Goal: Task Accomplishment & Management: Complete application form

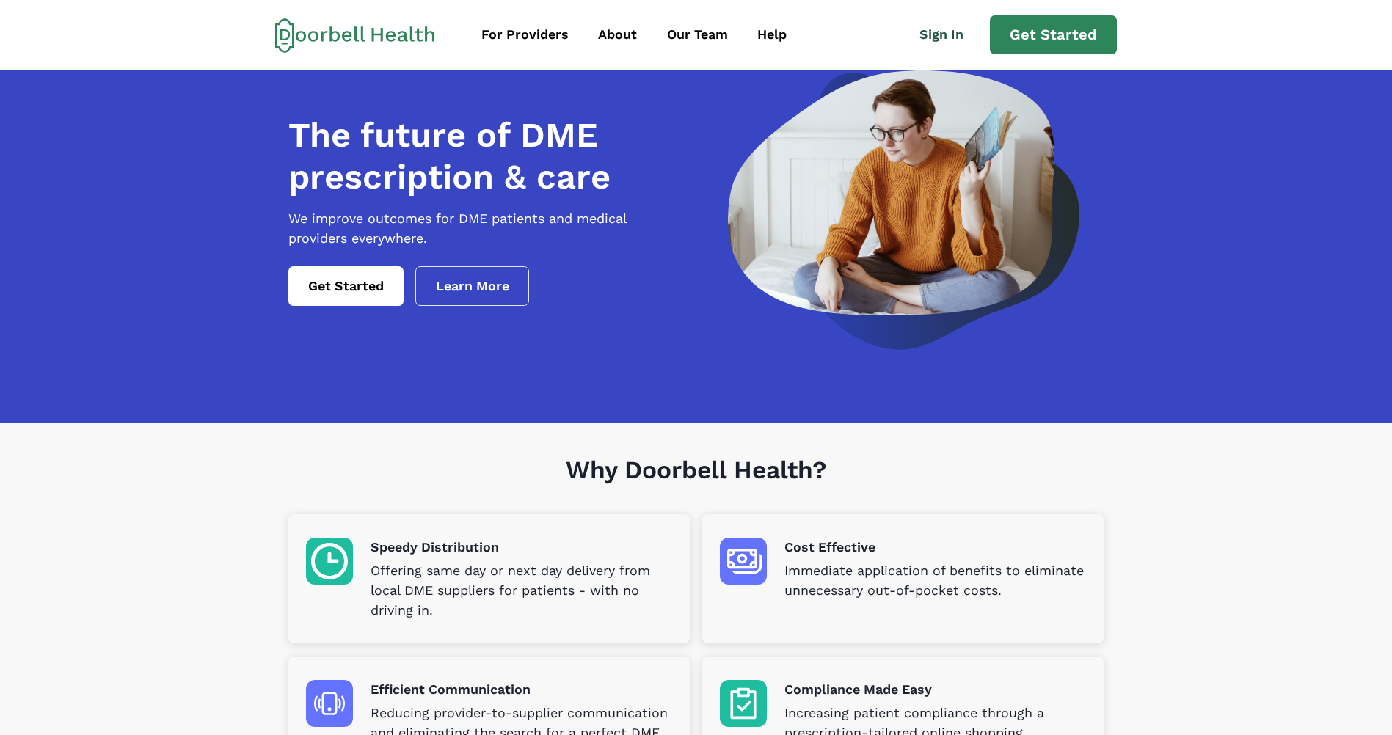
click at [946, 34] on link "Sign In" at bounding box center [948, 34] width 84 height 33
click at [1052, 45] on link "Get Started" at bounding box center [1053, 35] width 127 height 40
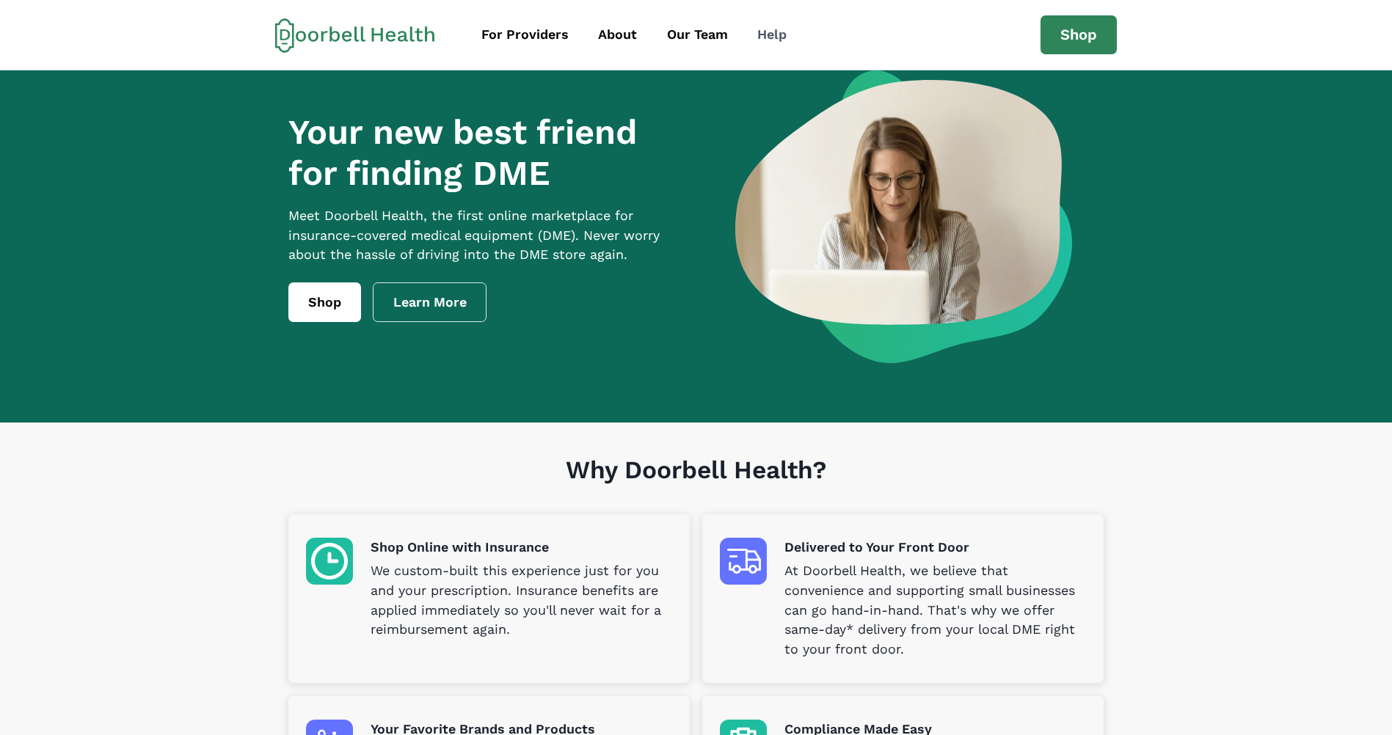
click at [759, 34] on div "Help" at bounding box center [771, 35] width 29 height 20
click at [517, 31] on div "For Providers" at bounding box center [524, 35] width 87 height 20
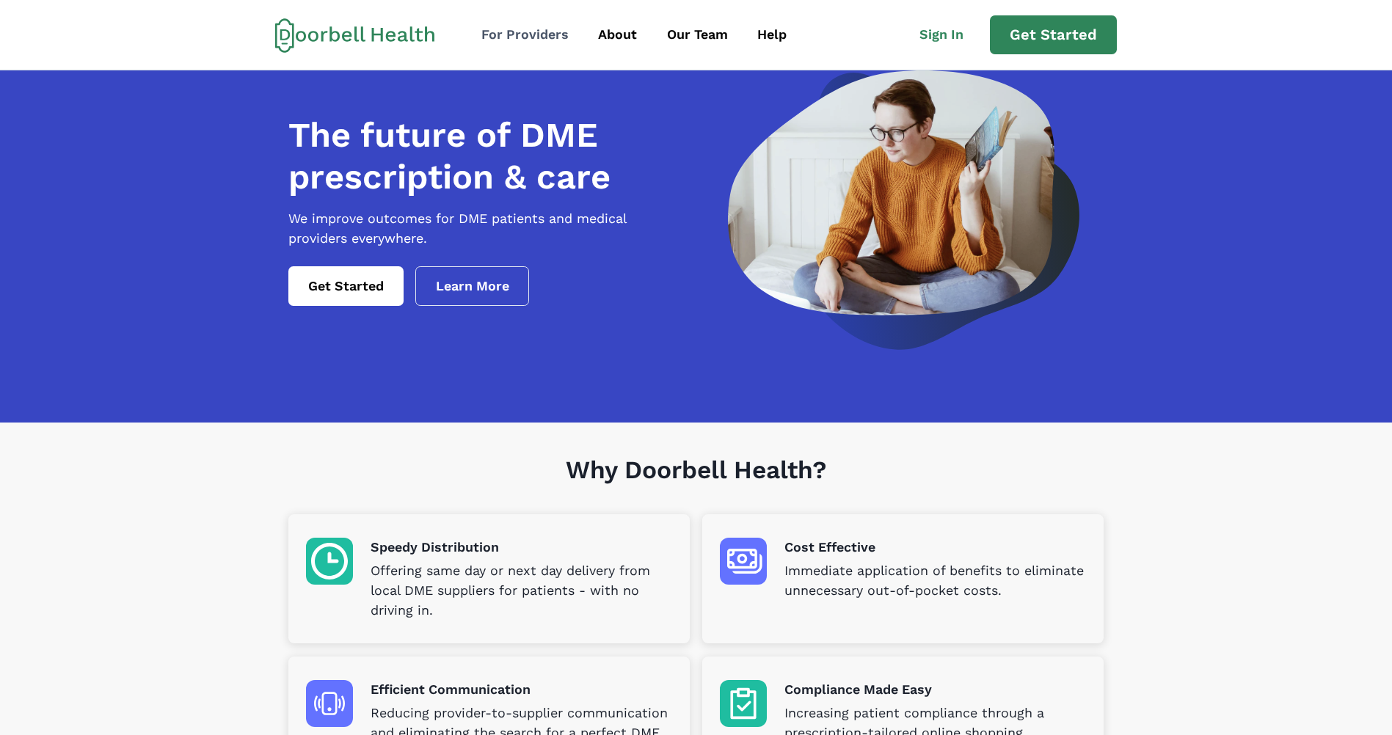
click at [537, 39] on div "For Providers" at bounding box center [524, 35] width 87 height 20
click at [1030, 28] on link "Get Started" at bounding box center [1053, 35] width 127 height 40
